Goal: Find specific page/section: Find specific page/section

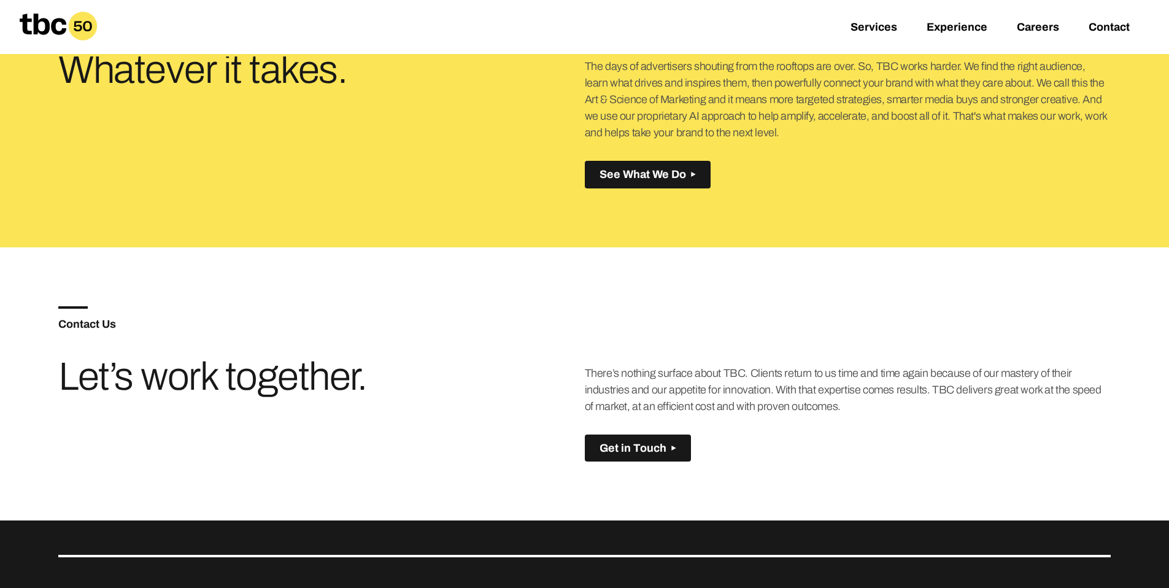
scroll to position [646, 0]
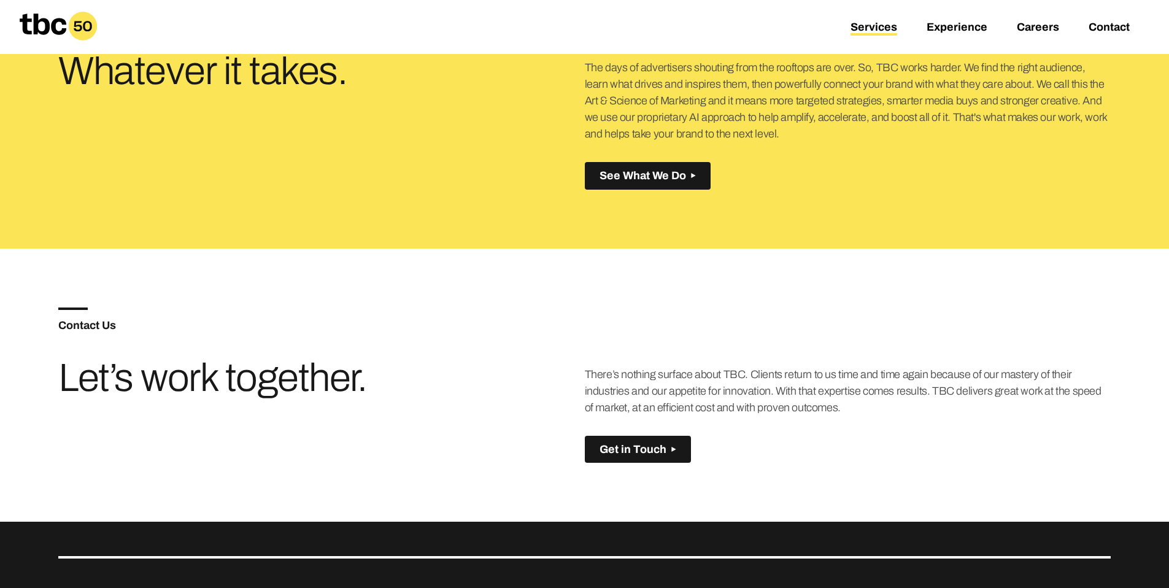
click at [892, 29] on link "Services" at bounding box center [874, 28] width 47 height 15
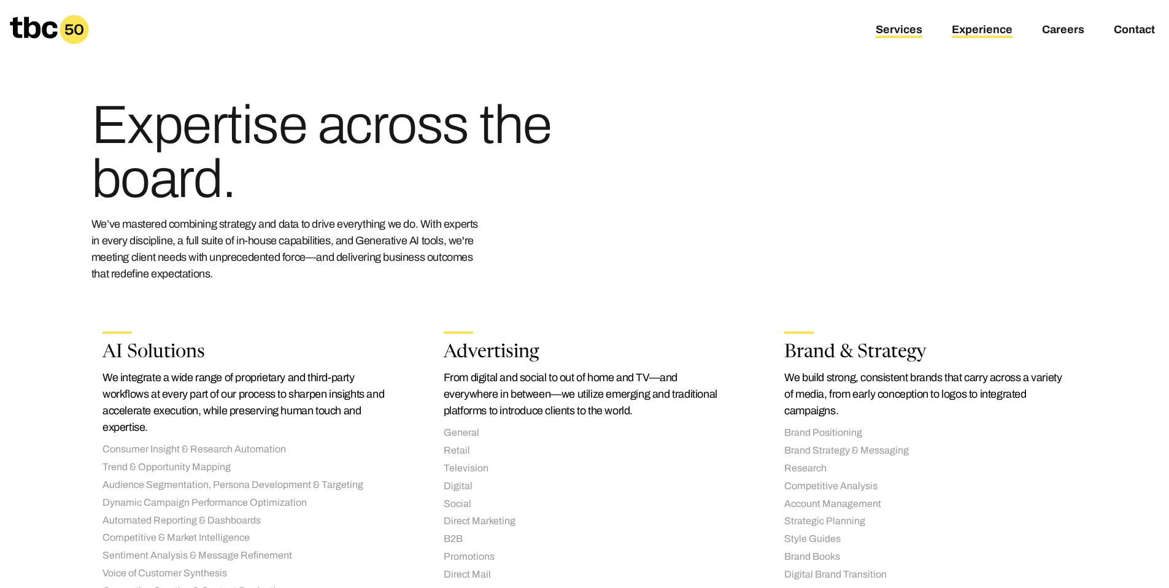
click at [978, 29] on link "Experience" at bounding box center [982, 30] width 61 height 15
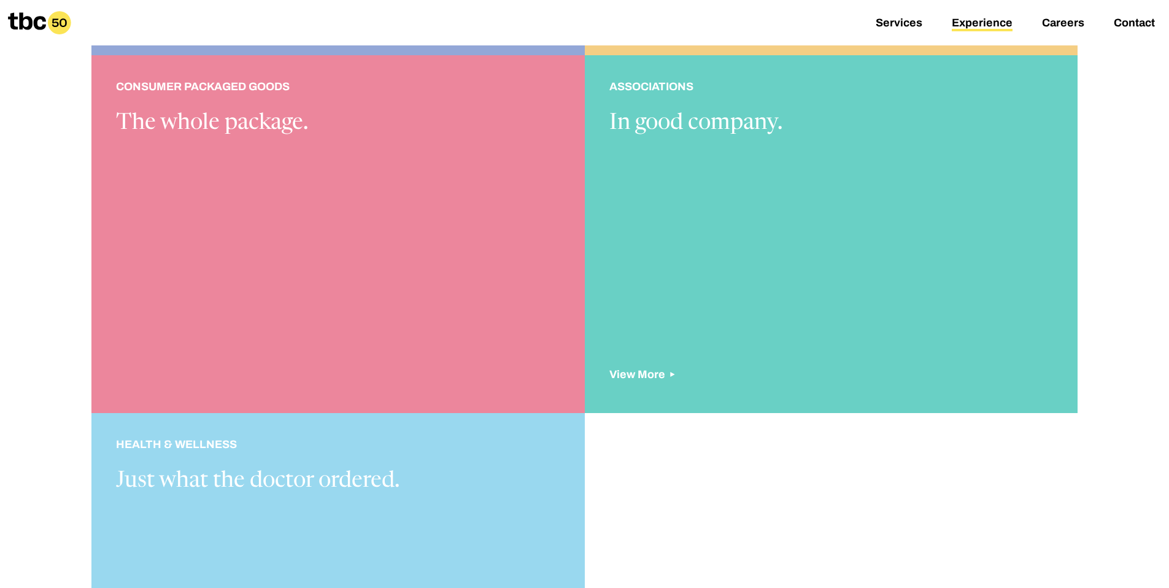
scroll to position [1379, 0]
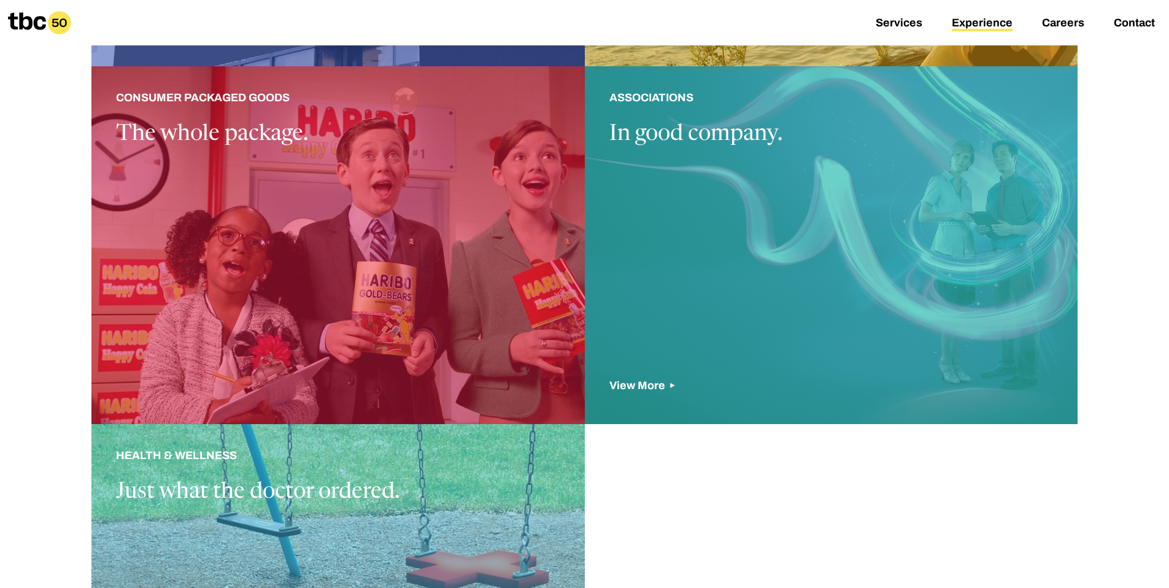
click at [627, 391] on div at bounding box center [832, 245] width 494 height 358
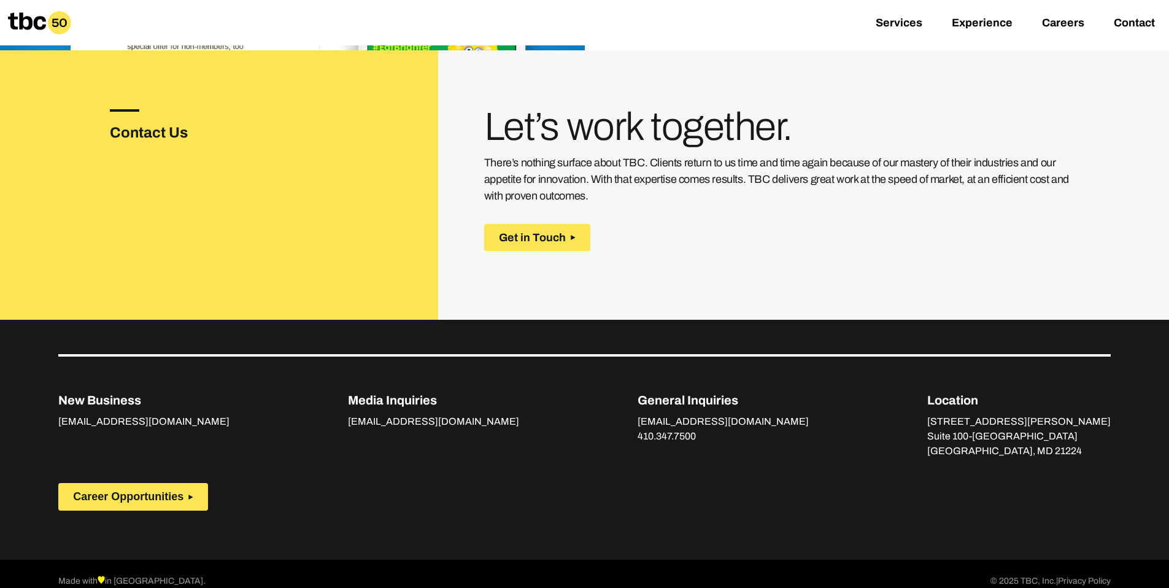
scroll to position [1727, 0]
